Goal: Task Accomplishment & Management: Use online tool/utility

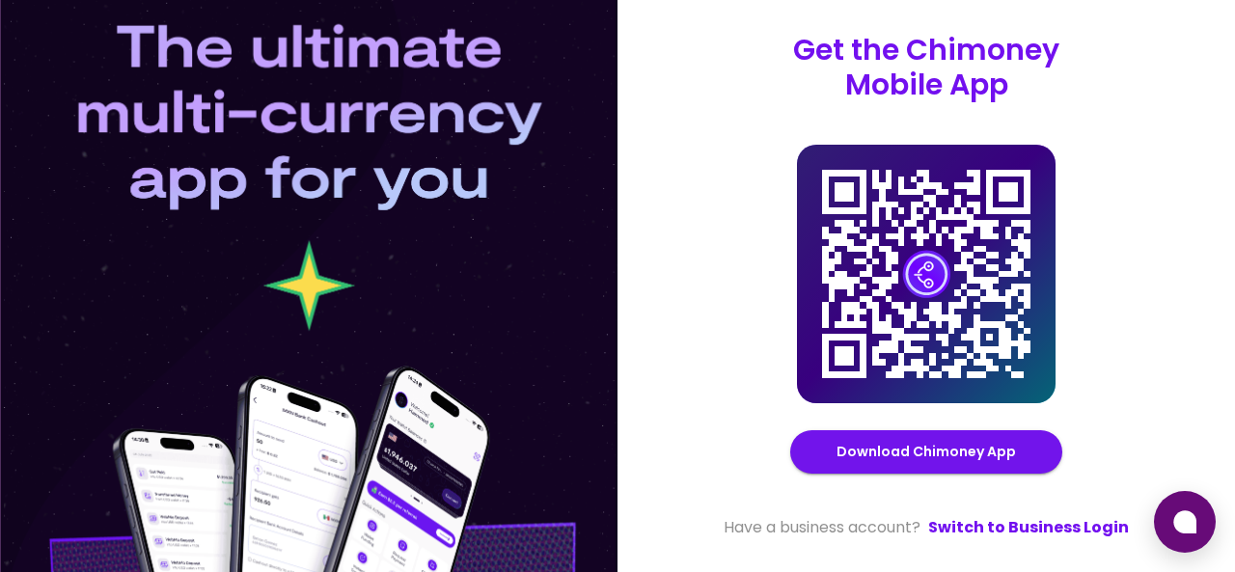
click at [204, 58] on div at bounding box center [308, 286] width 617 height 572
click at [194, 104] on div at bounding box center [308, 286] width 617 height 572
drag, startPoint x: 118, startPoint y: 36, endPoint x: 448, endPoint y: 277, distance: 408.6
click at [448, 248] on div at bounding box center [308, 286] width 617 height 572
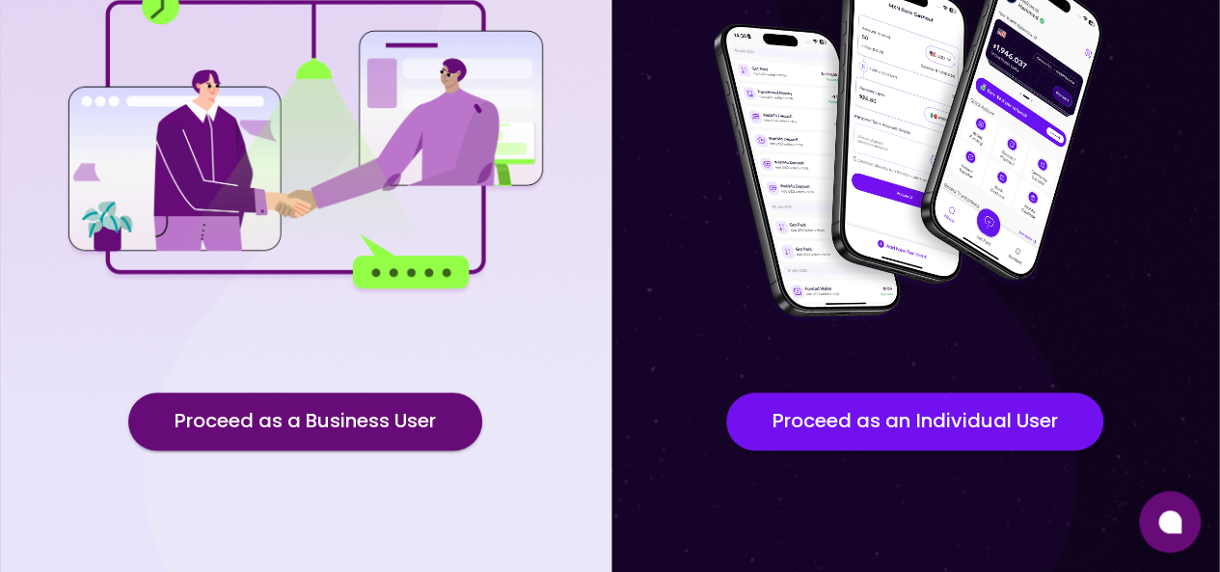
scroll to position [299, 0]
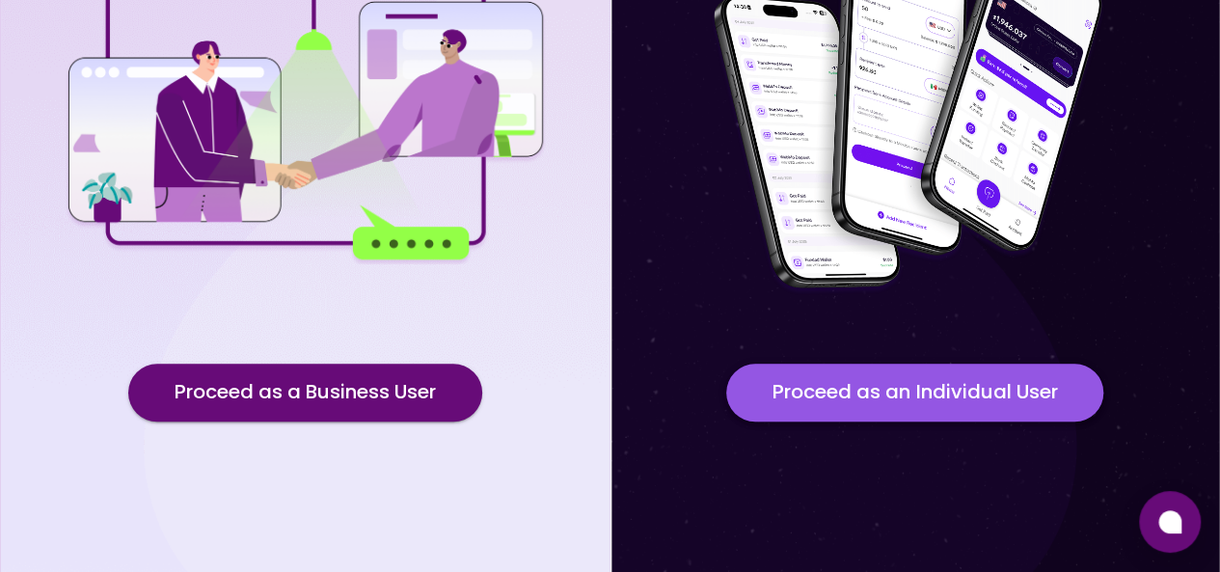
click at [1032, 410] on button "Proceed as an Individual User" at bounding box center [914, 393] width 377 height 58
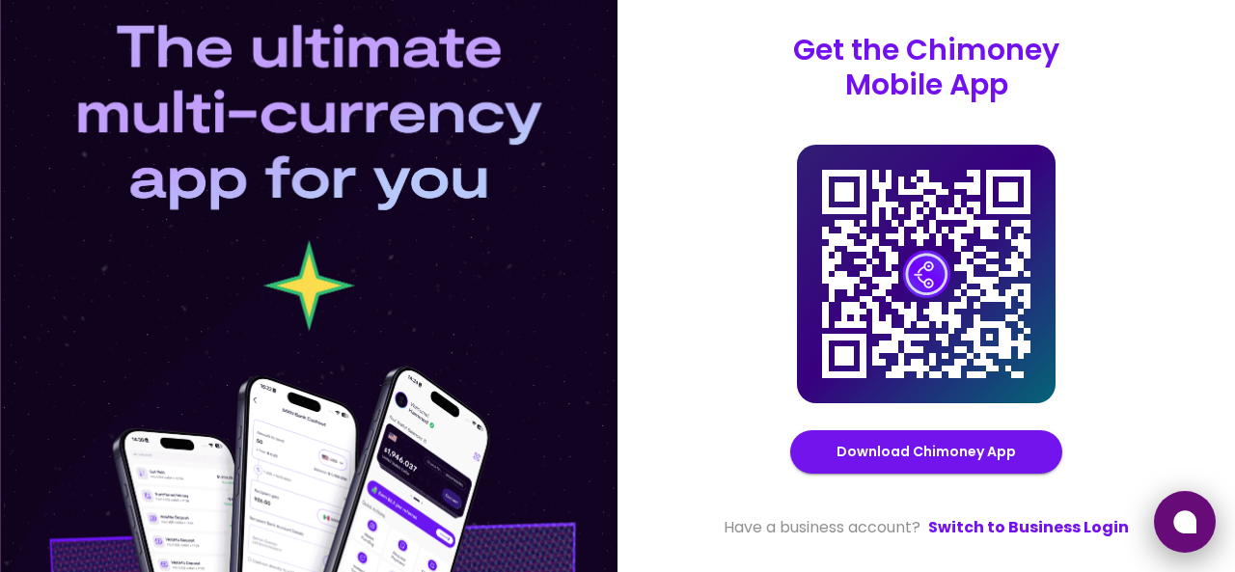
click at [1210, 533] on button at bounding box center [1185, 522] width 62 height 62
